Goal: Task Accomplishment & Management: Manage account settings

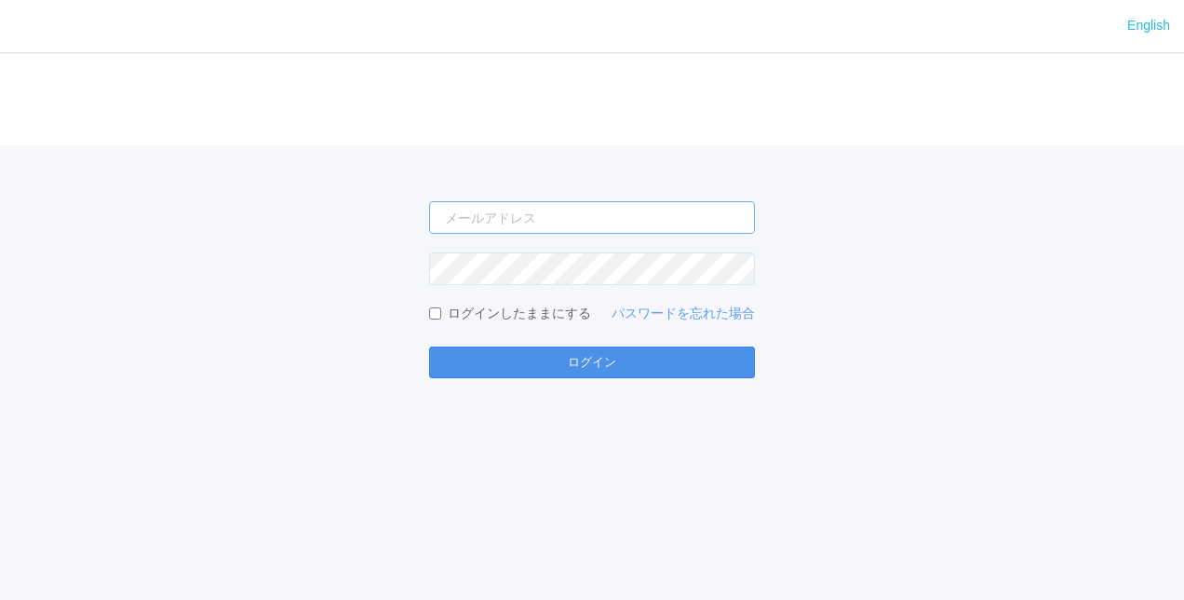
type input "[EMAIL_ADDRESS][DOMAIN_NAME]"
click at [533, 376] on button "ログイン" at bounding box center [592, 362] width 326 height 32
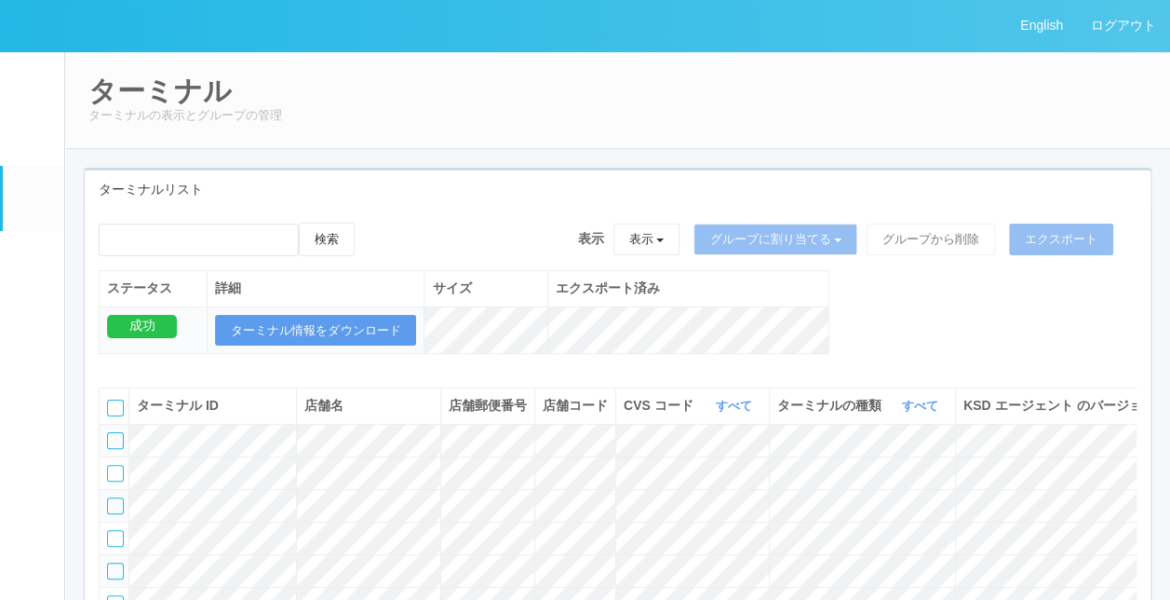
click at [19, 567] on link "ドキュメントを管理" at bounding box center [33, 545] width 61 height 57
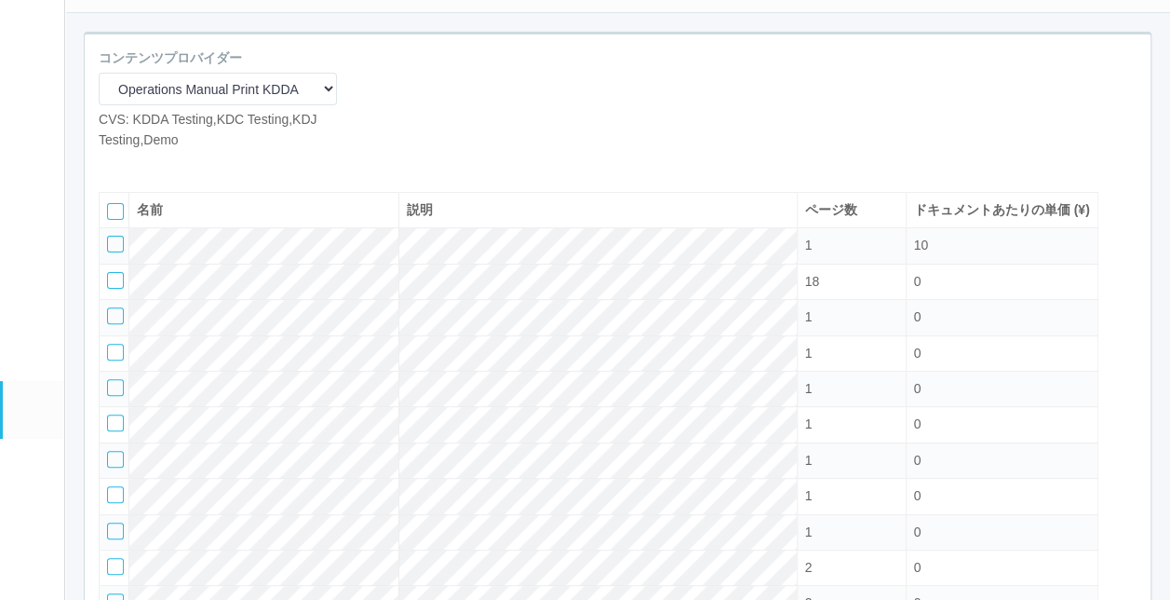
scroll to position [313, 0]
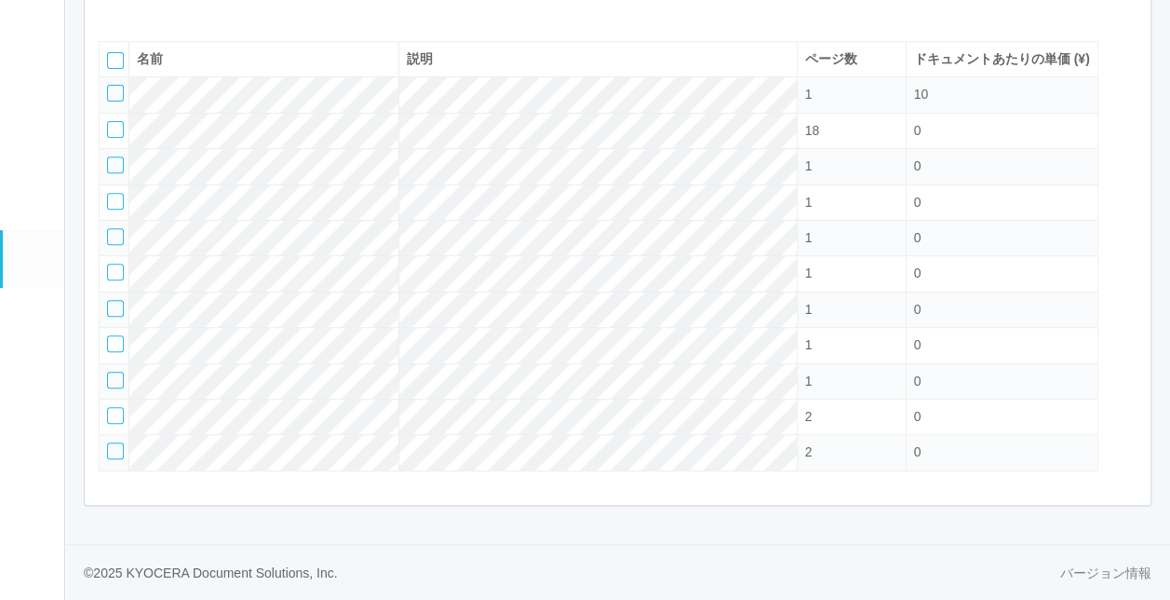
click at [21, 217] on link "コンテンツプリント" at bounding box center [33, 201] width 61 height 57
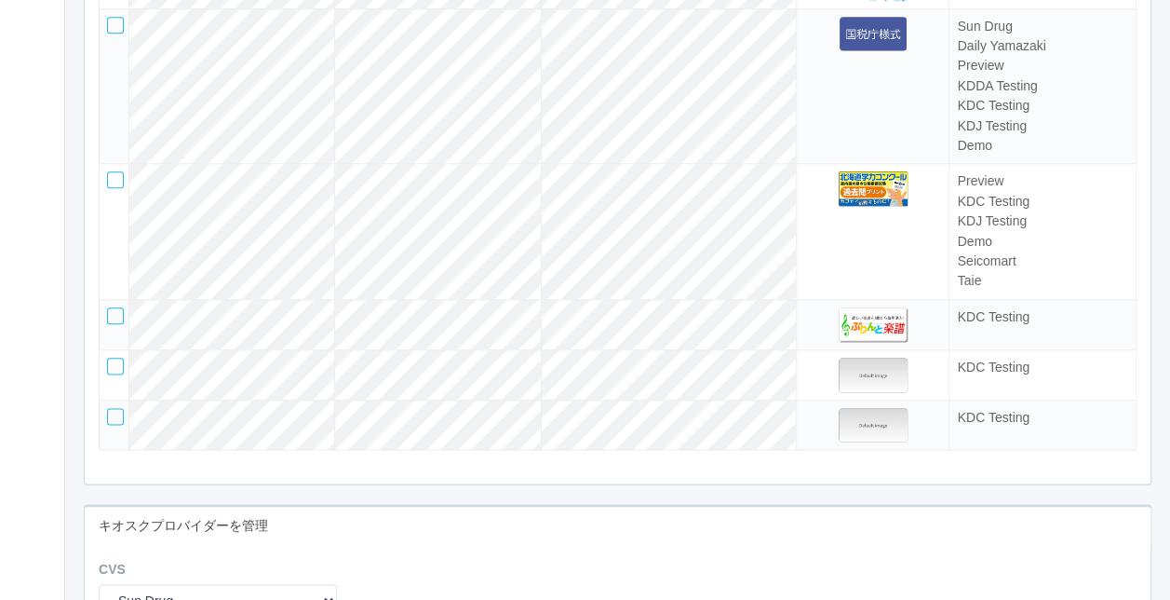
scroll to position [4562, 0]
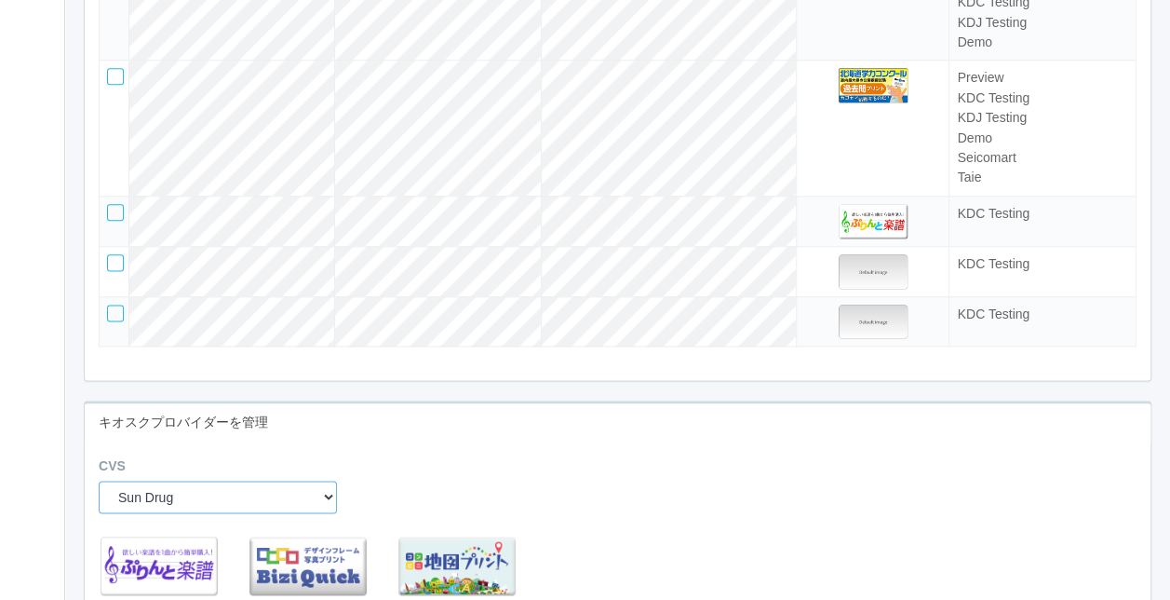
click at [228, 509] on select "Sun Drug Daily Yamazaki Preview KDDA Testing KDC Testing KDJ Testing Demo Arcs …" at bounding box center [218, 496] width 238 height 33
click at [605, 506] on div "CVS Sun Drug Daily Yamazaki Preview KDDA Testing KDC Testing KDJ Testing Demo A…" at bounding box center [618, 491] width 1066 height 71
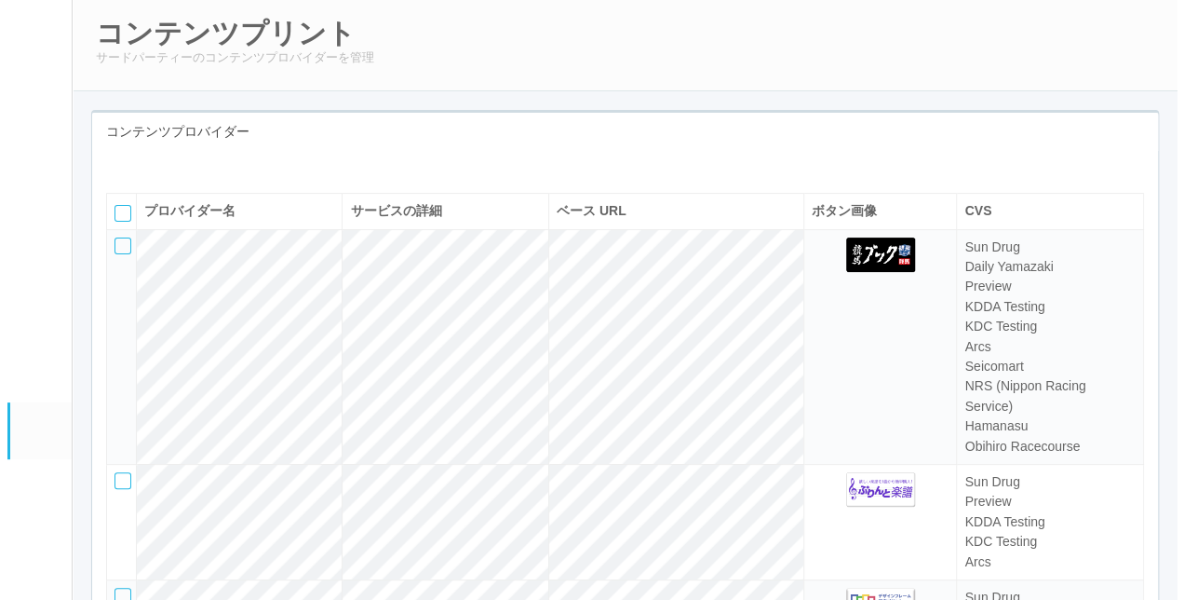
scroll to position [0, 0]
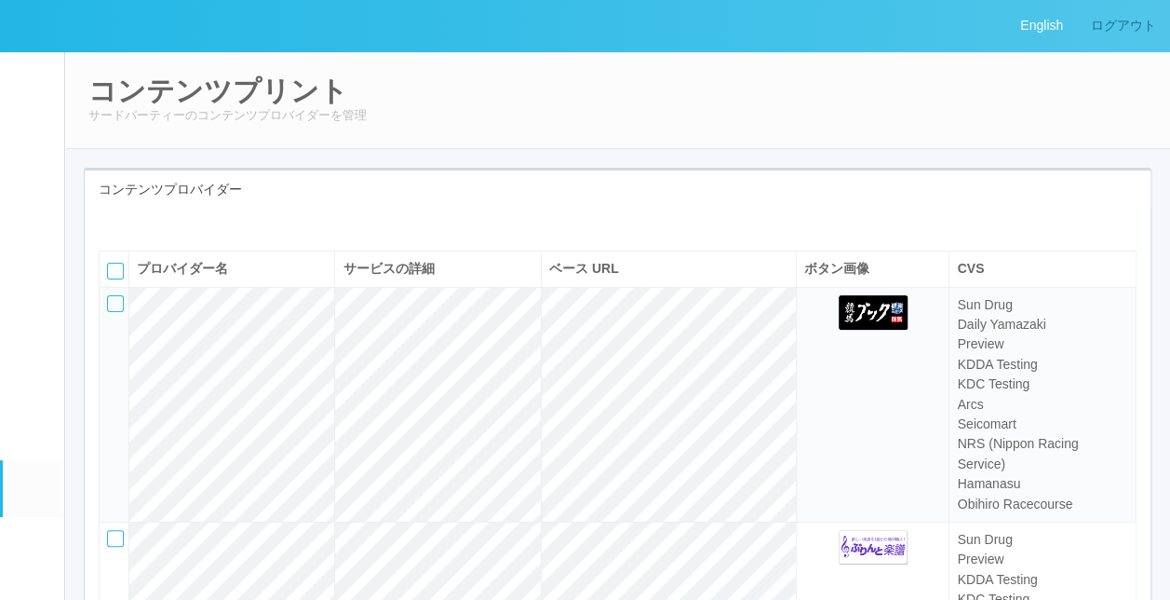
click at [1141, 21] on link "ログアウト" at bounding box center [1123, 25] width 93 height 51
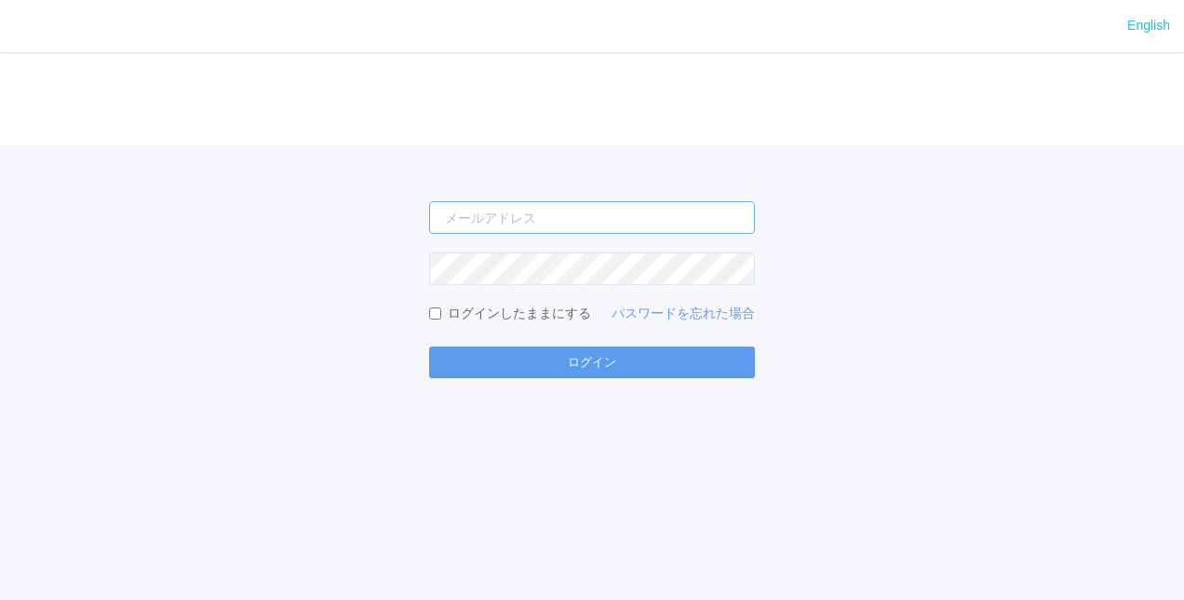
type input "[EMAIL_ADDRESS][DOMAIN_NAME]"
type input "[PERSON_NAME][EMAIL_ADDRESS][DOMAIN_NAME]"
click at [550, 338] on form "[PERSON_NAME][EMAIL_ADDRESS][DOMAIN_NAME] ログインしたままにする パスワードを忘れた場合 ログイン" at bounding box center [592, 289] width 326 height 177
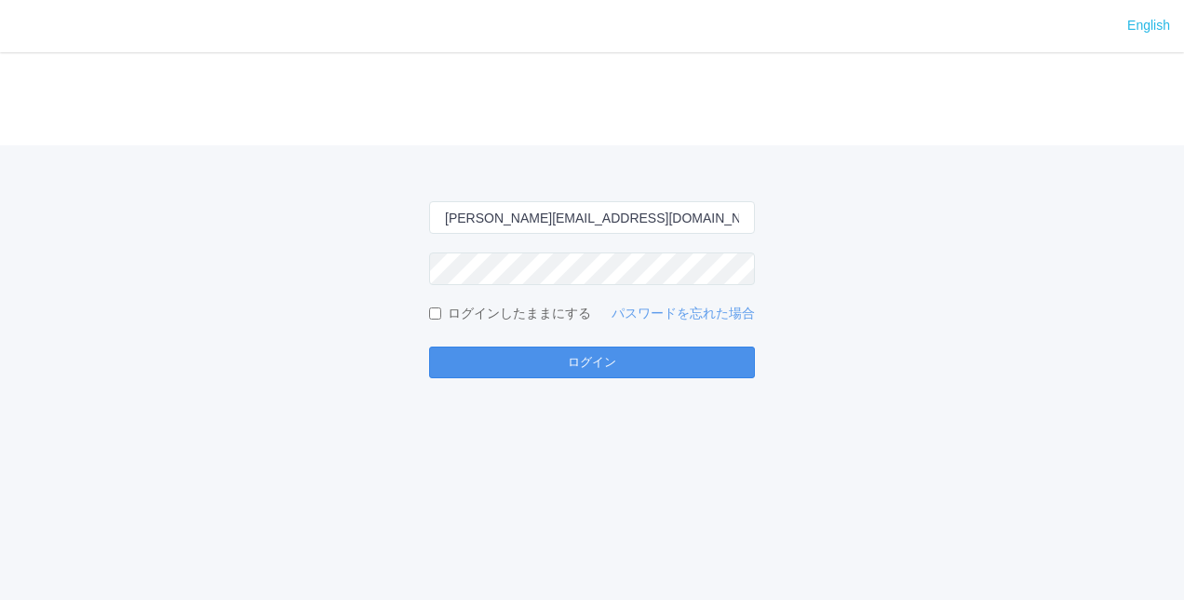
click at [553, 350] on button "ログイン" at bounding box center [592, 362] width 326 height 32
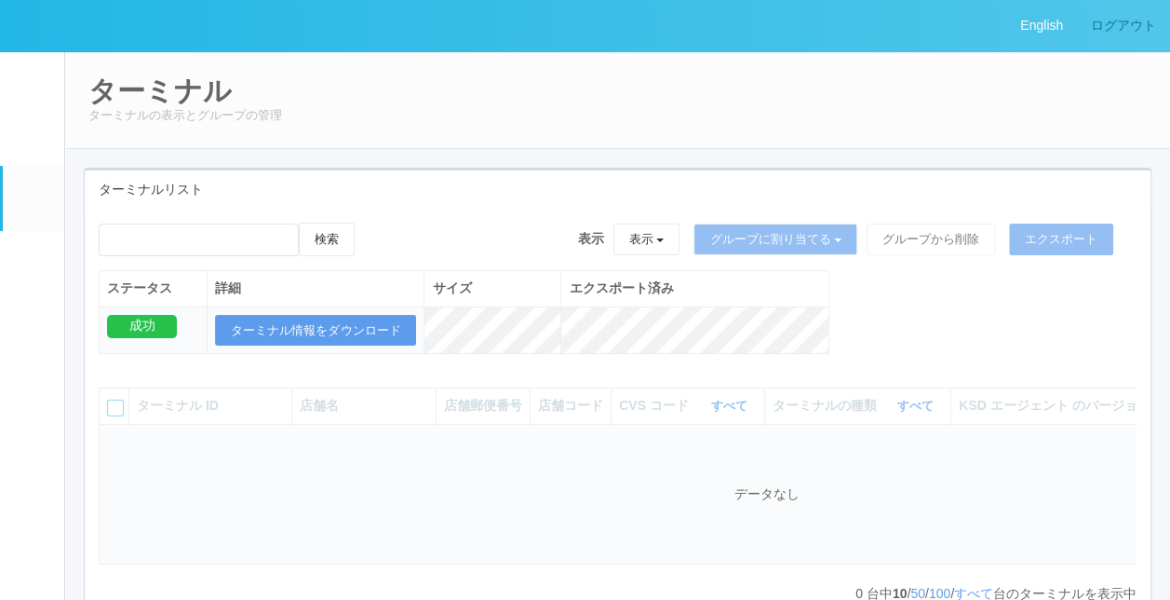
click at [1104, 22] on link "ログアウト" at bounding box center [1123, 25] width 93 height 51
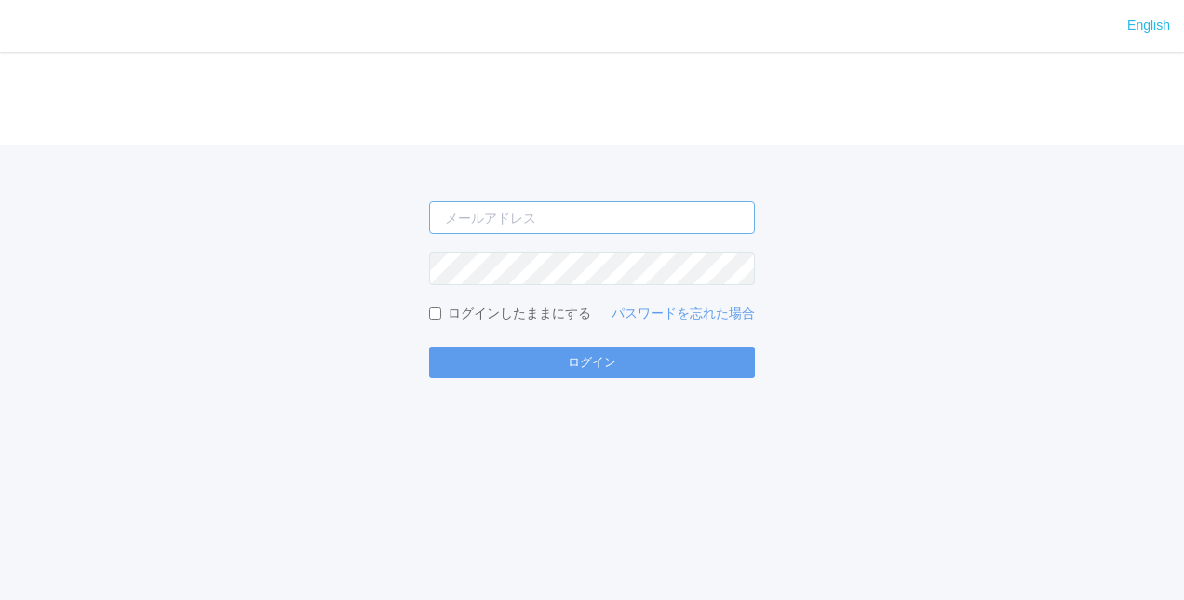
type input "[PERSON_NAME][EMAIL_ADDRESS][DOMAIN_NAME]"
